Goal: Find specific page/section: Find specific page/section

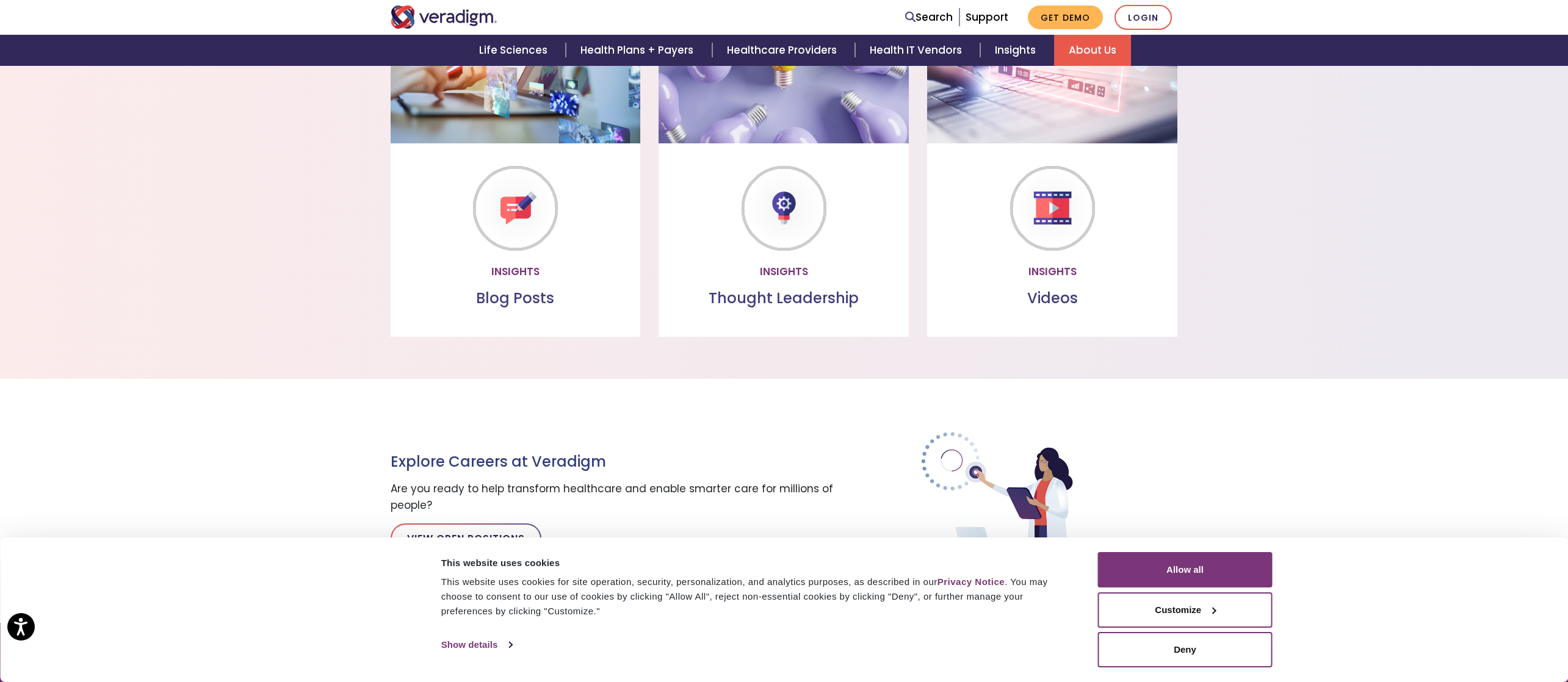
scroll to position [1071, 0]
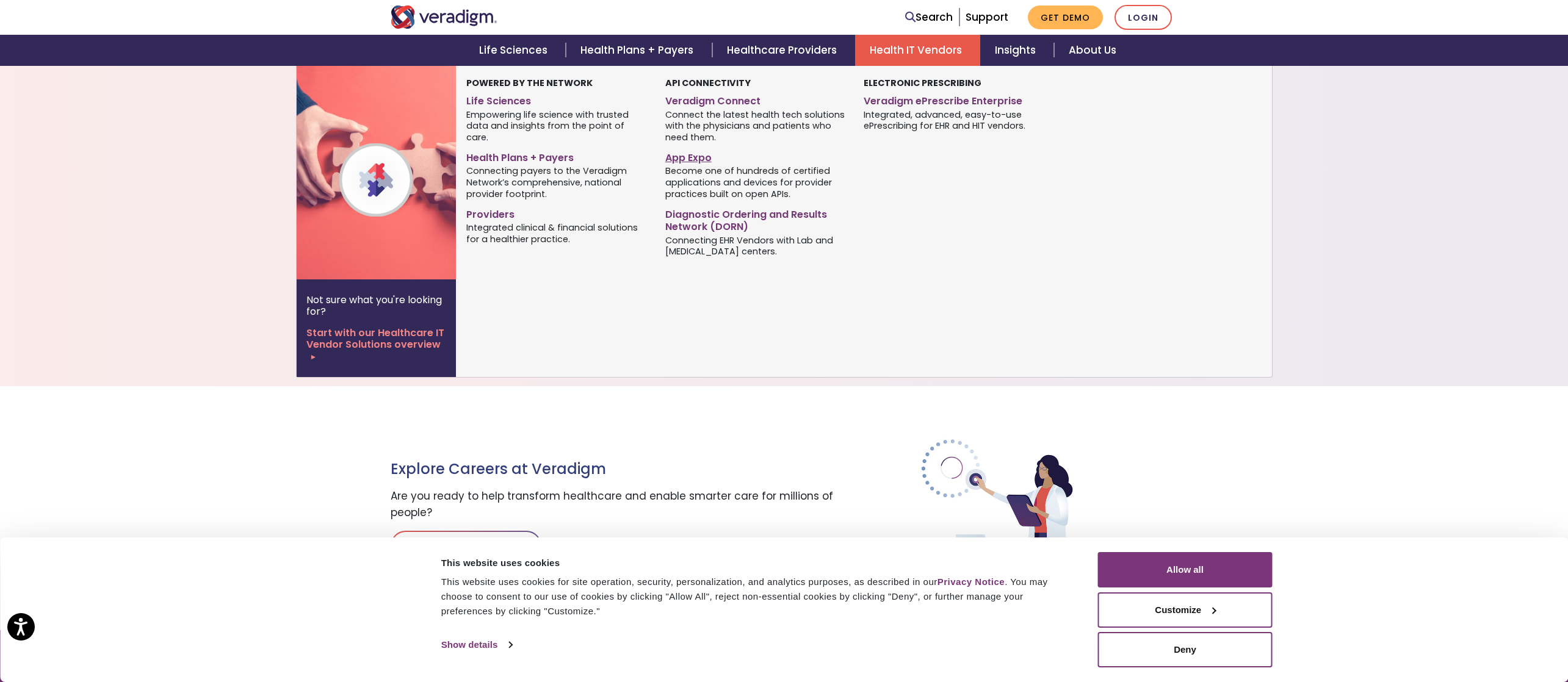
click at [699, 157] on link "App Expo" at bounding box center [755, 156] width 180 height 18
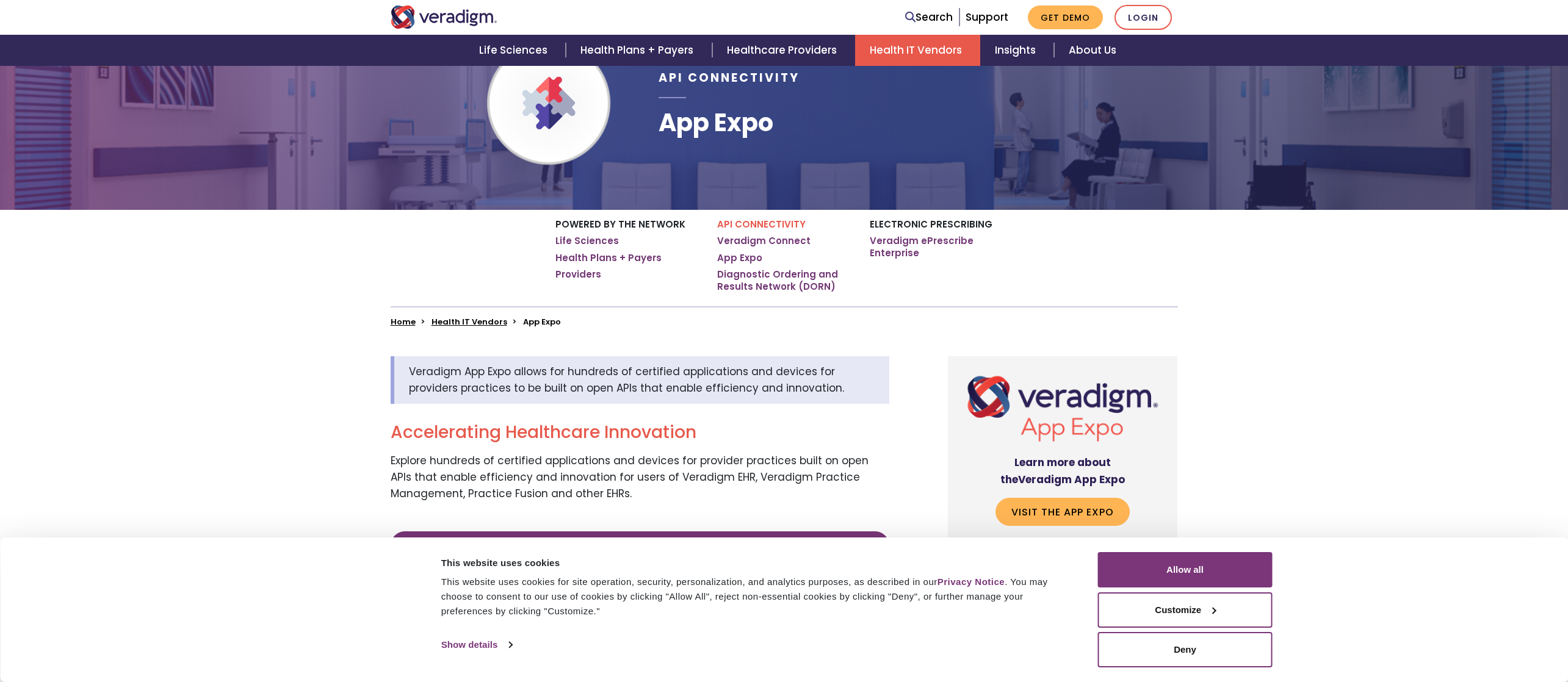
scroll to position [183, 0]
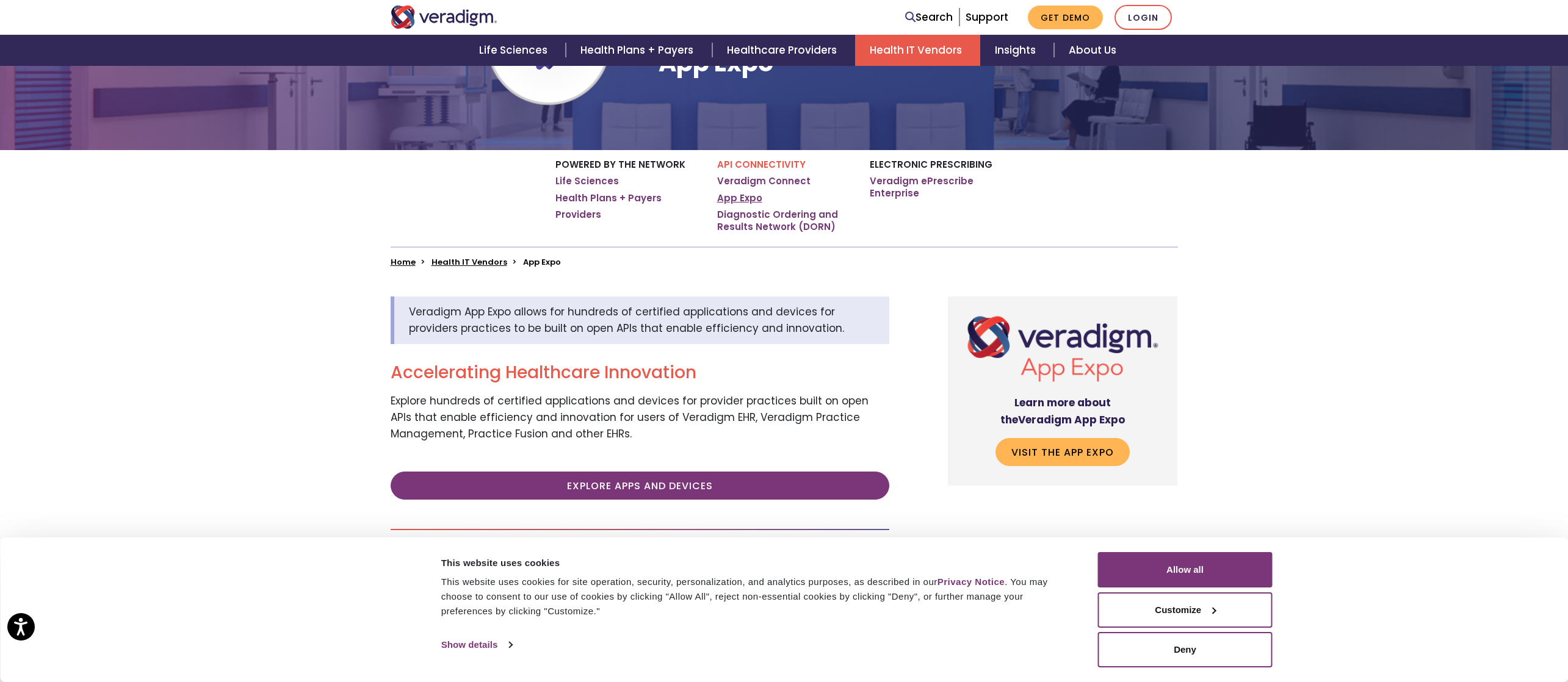
click at [728, 198] on link "App Expo" at bounding box center [740, 198] width 45 height 12
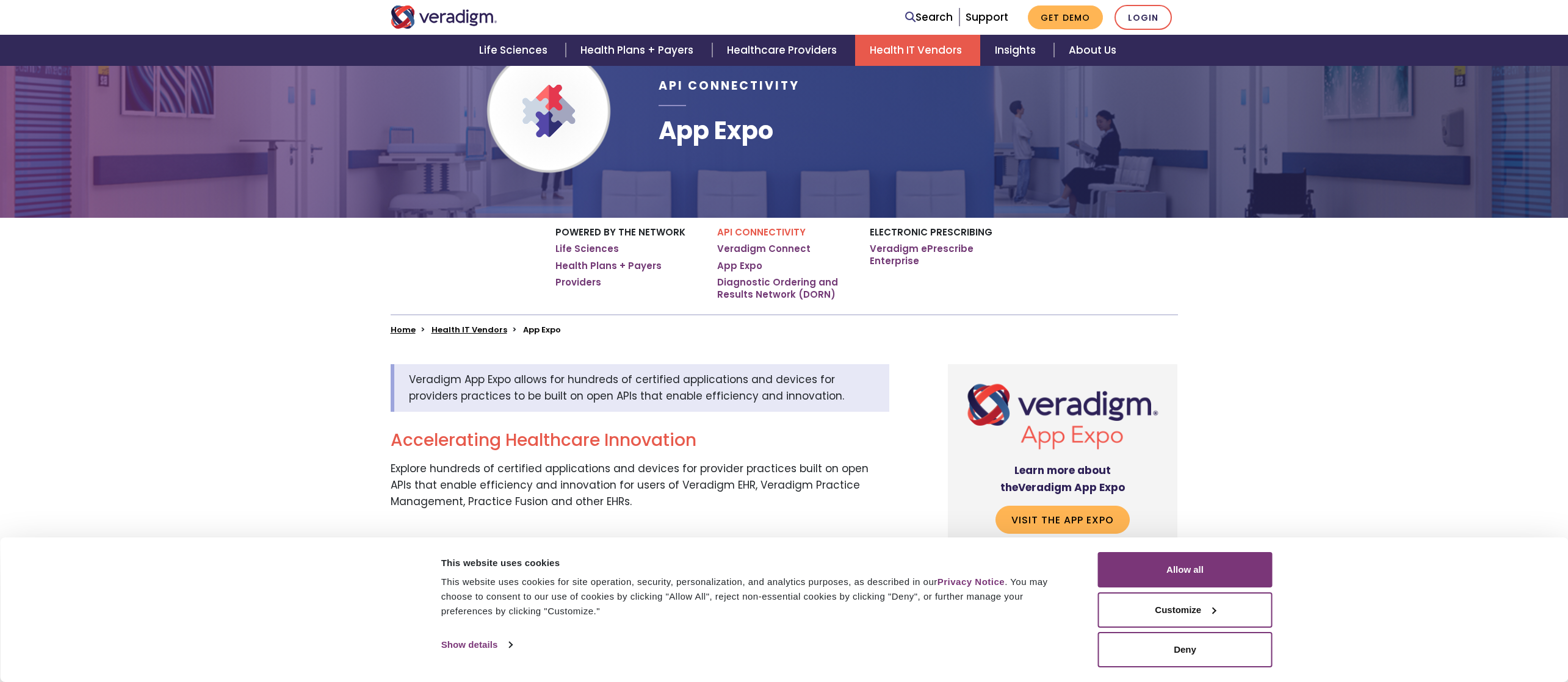
scroll to position [366, 0]
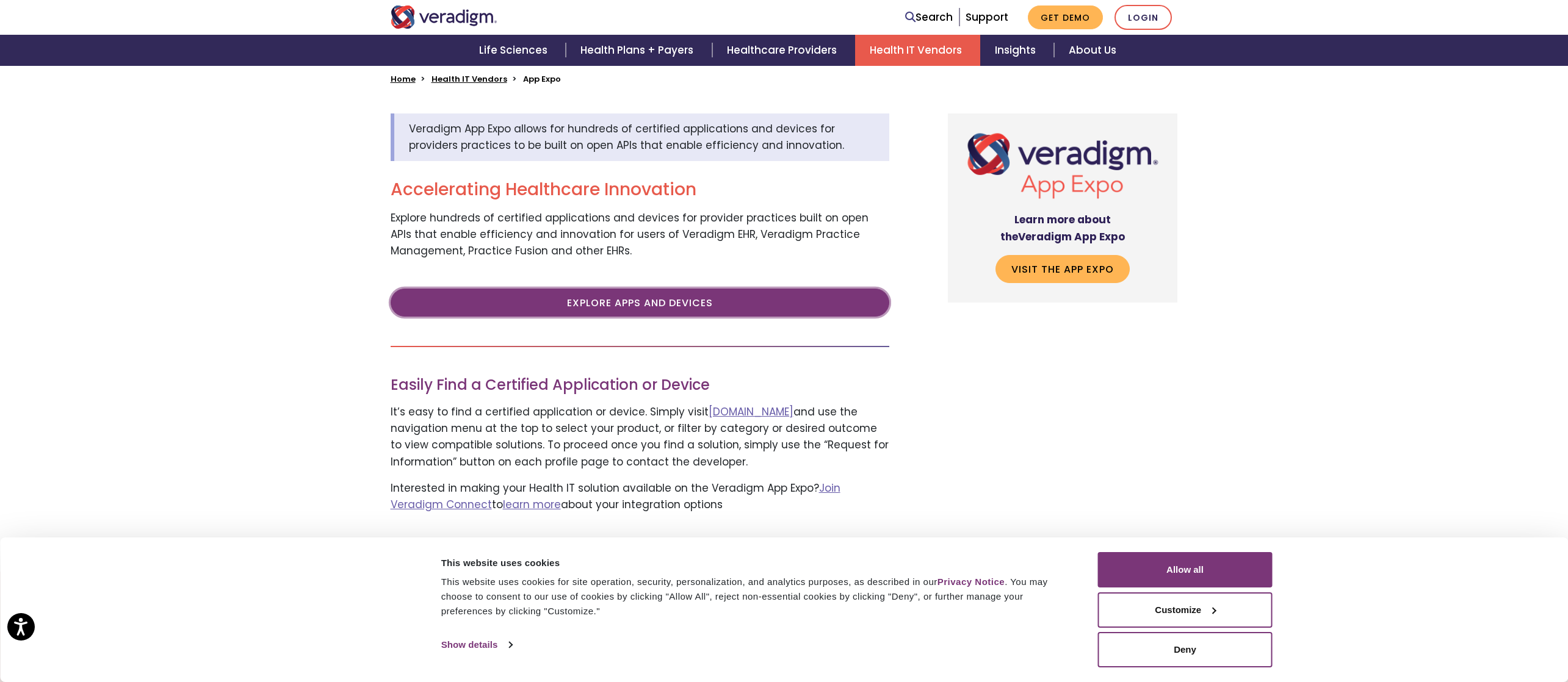
click at [706, 300] on link "Explore Apps and Devices" at bounding box center [640, 302] width 499 height 28
